Goal: Check status: Check status

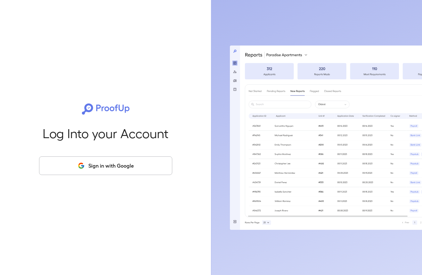
click at [121, 162] on button "Sign in with Google" at bounding box center [105, 165] width 133 height 19
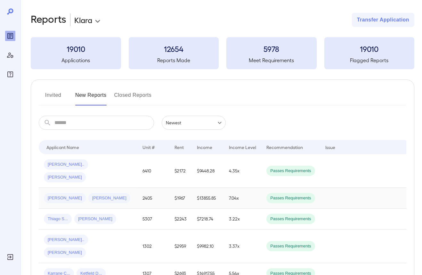
click at [91, 195] on span "[PERSON_NAME]" at bounding box center [109, 198] width 42 height 6
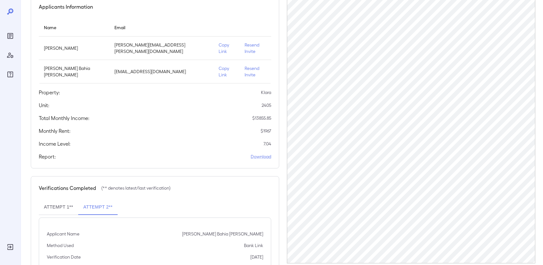
scroll to position [62, 0]
drag, startPoint x: 272, startPoint y: 104, endPoint x: 255, endPoint y: 105, distance: 17.0
click at [255, 105] on div "Applicants Information Name Email [PERSON_NAME] [PERSON_NAME][EMAIL_ADDRESS][PE…" at bounding box center [155, 81] width 248 height 173
click at [273, 105] on div "Applicants Information Name Email [PERSON_NAME] [PERSON_NAME][EMAIL_ADDRESS][PE…" at bounding box center [155, 81] width 248 height 173
drag, startPoint x: 272, startPoint y: 105, endPoint x: 257, endPoint y: 106, distance: 15.1
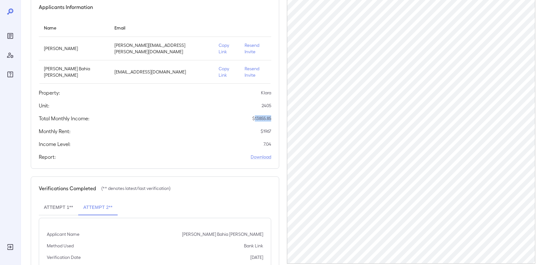
click at [254, 105] on div "Applicants Information Name Email [PERSON_NAME] [PERSON_NAME][EMAIL_ADDRESS][PE…" at bounding box center [155, 81] width 248 height 173
copy p "13855.85"
